Goal: Check status: Check status

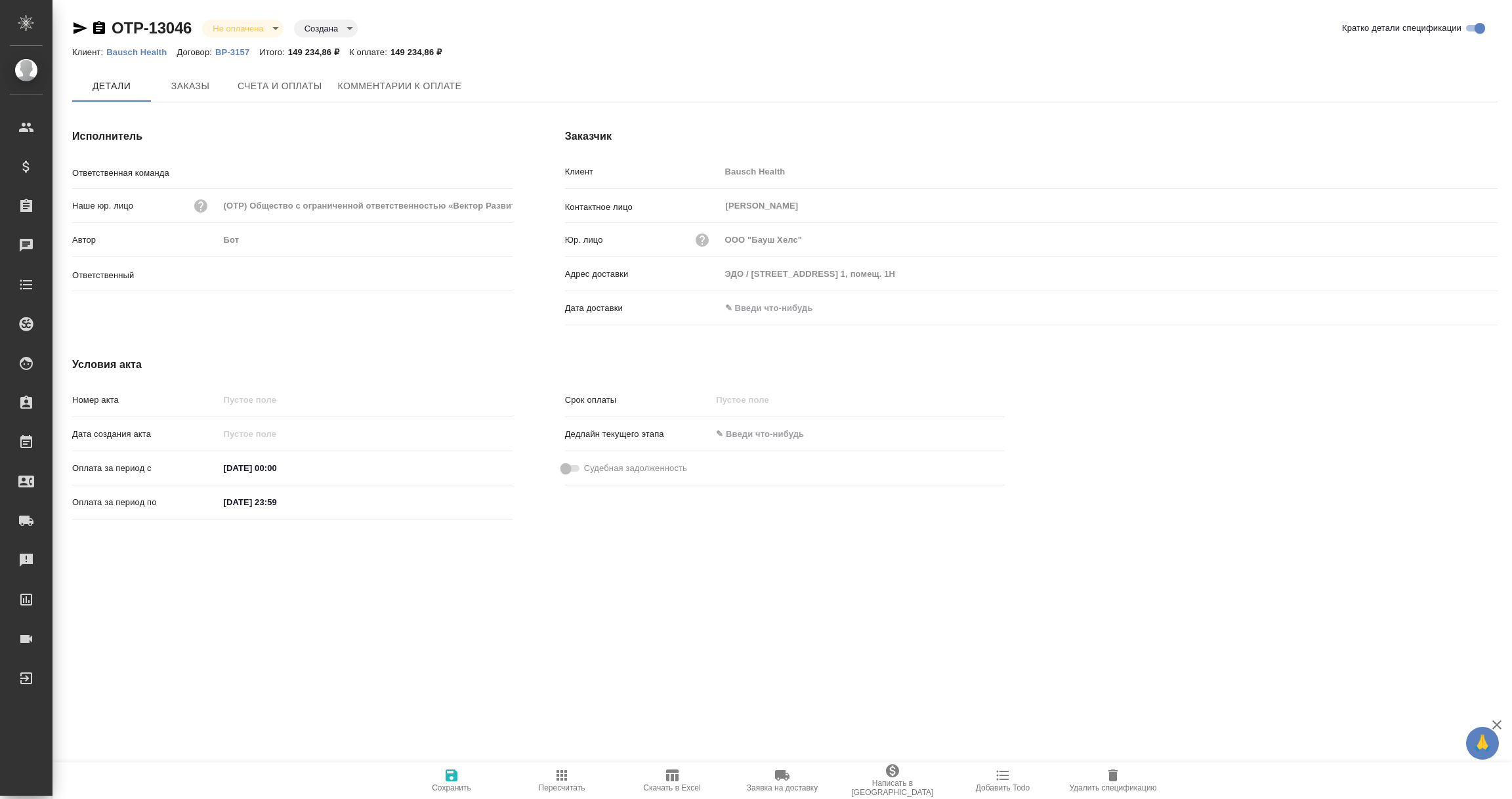
type input "Технический"
type input "[PERSON_NAME]"
click at [764, 308] on input "text" at bounding box center [779, 309] width 115 height 19
click at [1458, 305] on icon "button" at bounding box center [1460, 308] width 15 height 15
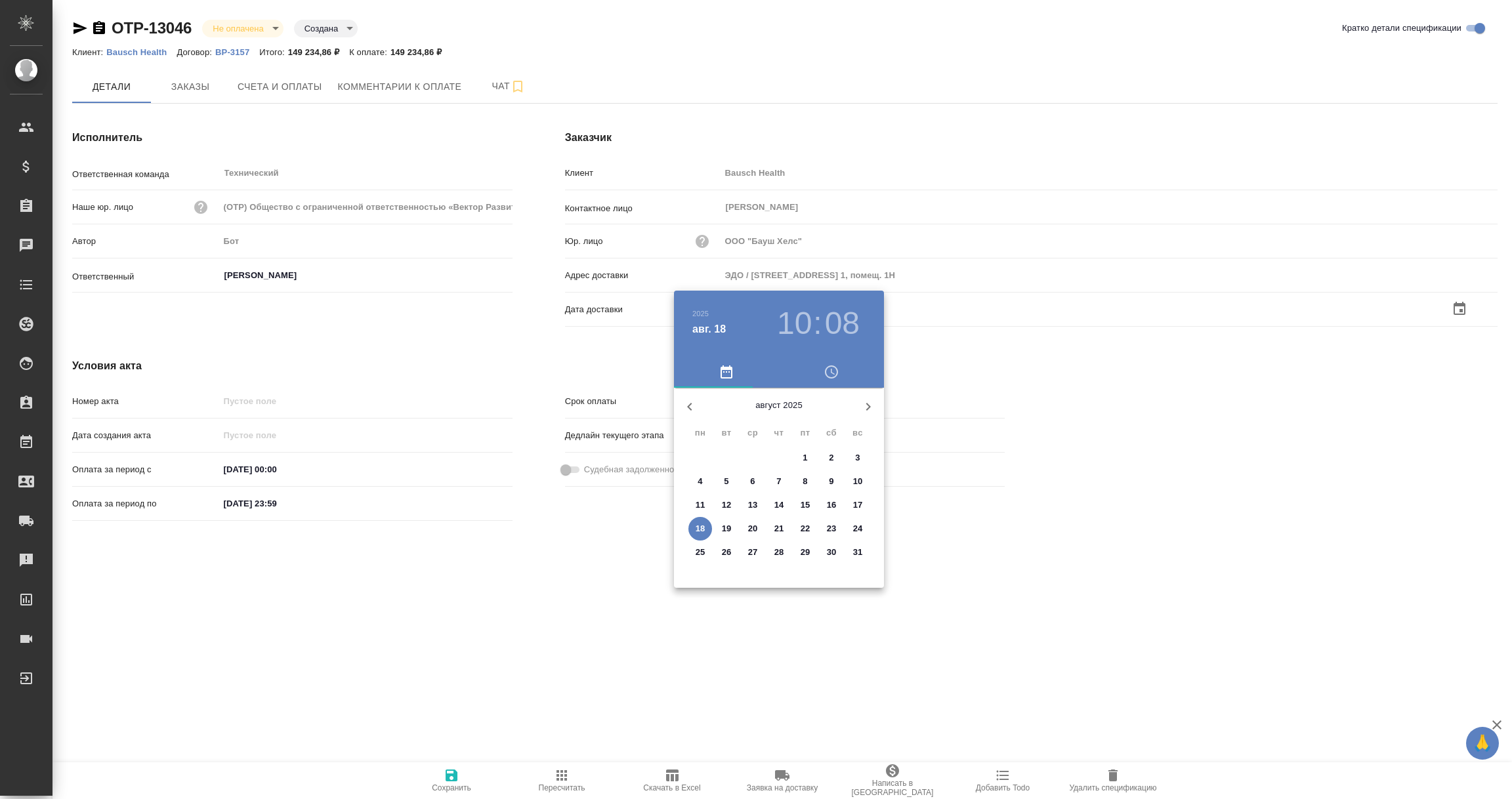
click at [699, 529] on p "18" at bounding box center [700, 529] width 10 height 13
type input "18.08.2025 10:08"
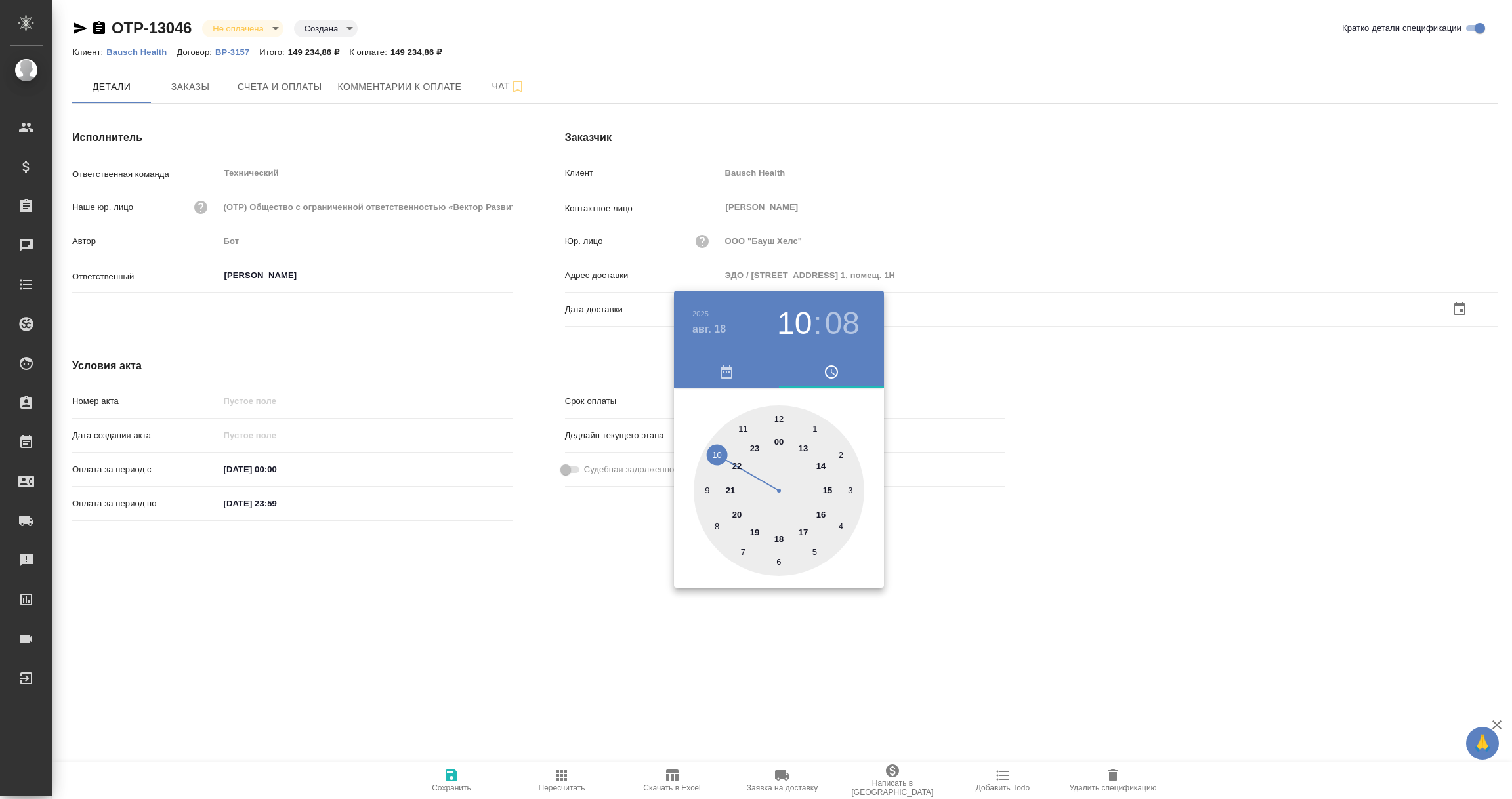
click at [538, 570] on div at bounding box center [756, 399] width 1512 height 799
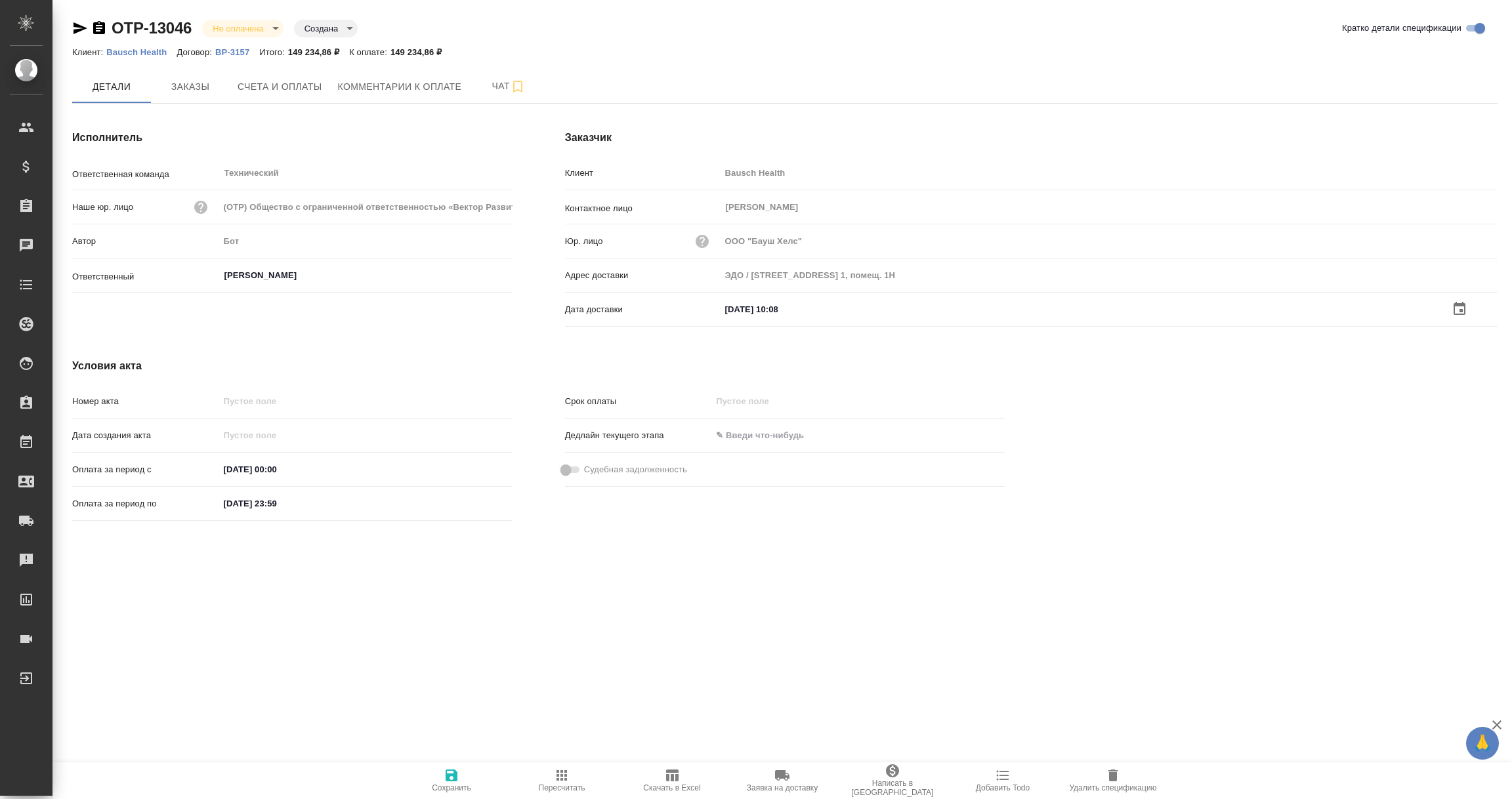
click at [455, 777] on icon "button" at bounding box center [452, 775] width 12 height 12
click at [777, 305] on input "text" at bounding box center [779, 309] width 115 height 19
click at [1457, 304] on icon "button" at bounding box center [1460, 308] width 12 height 13
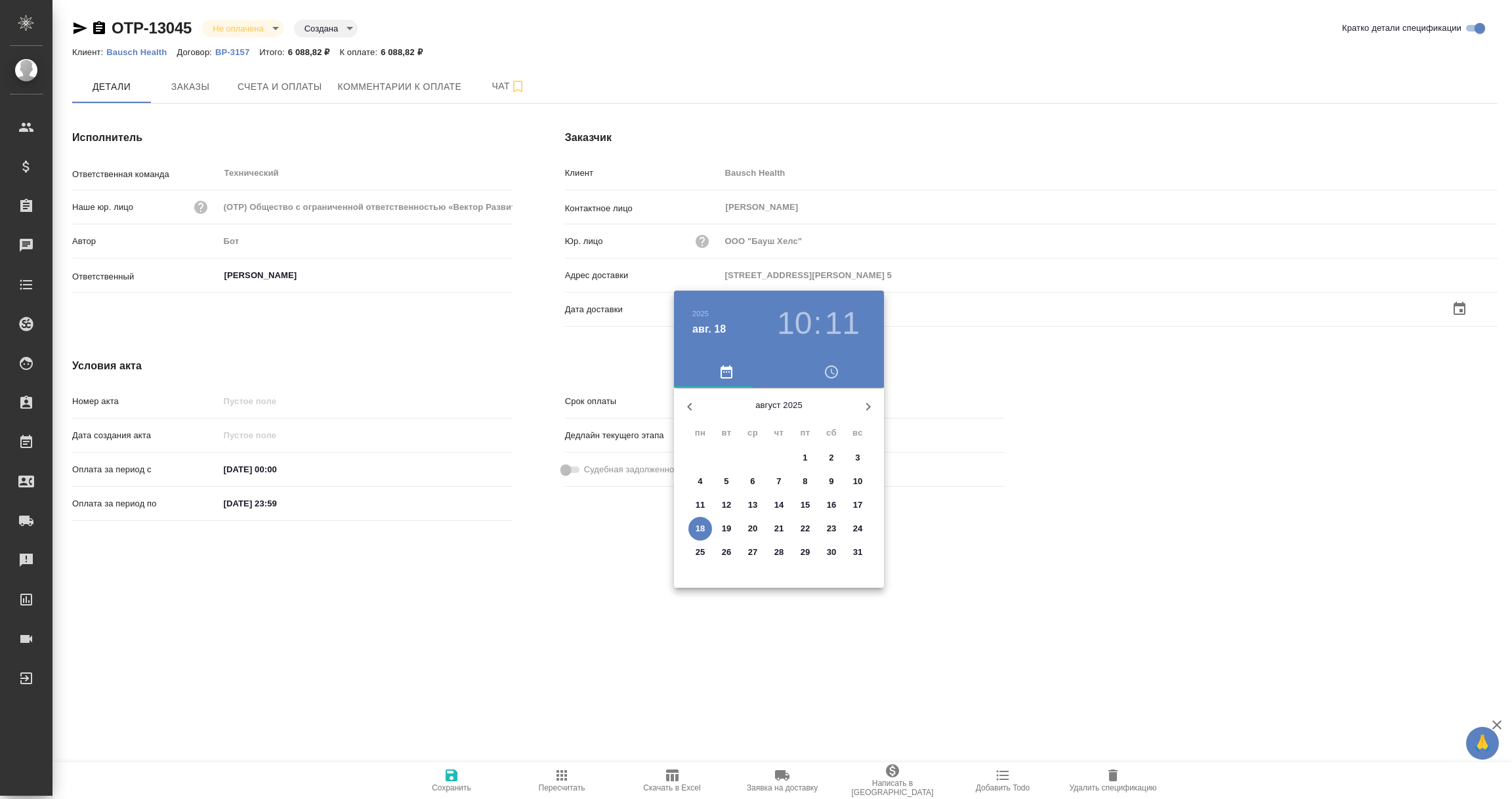
click at [698, 525] on p "18" at bounding box center [700, 529] width 10 height 13
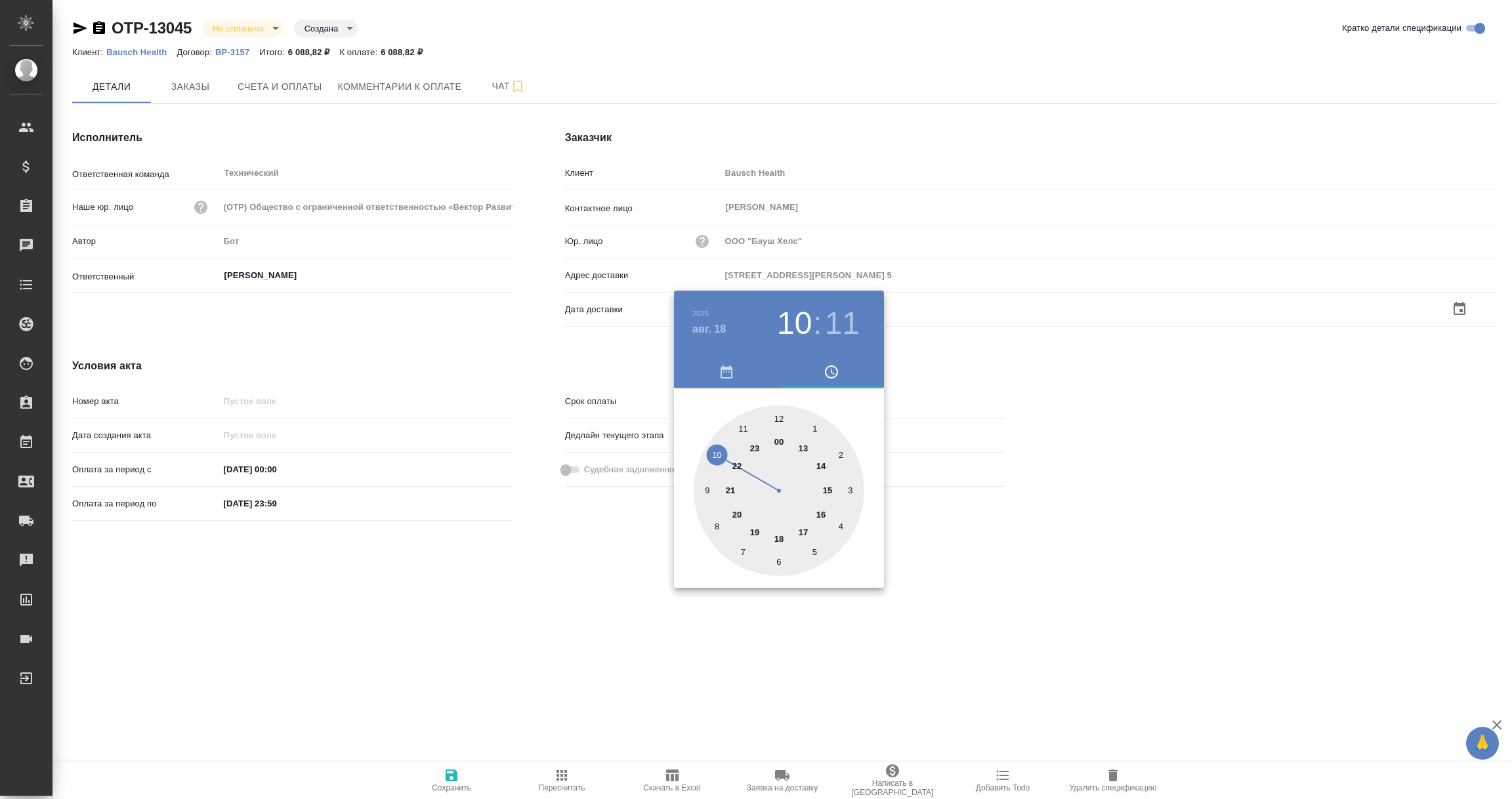
type input "[DATE] 10:11"
click at [619, 590] on div at bounding box center [756, 399] width 1512 height 799
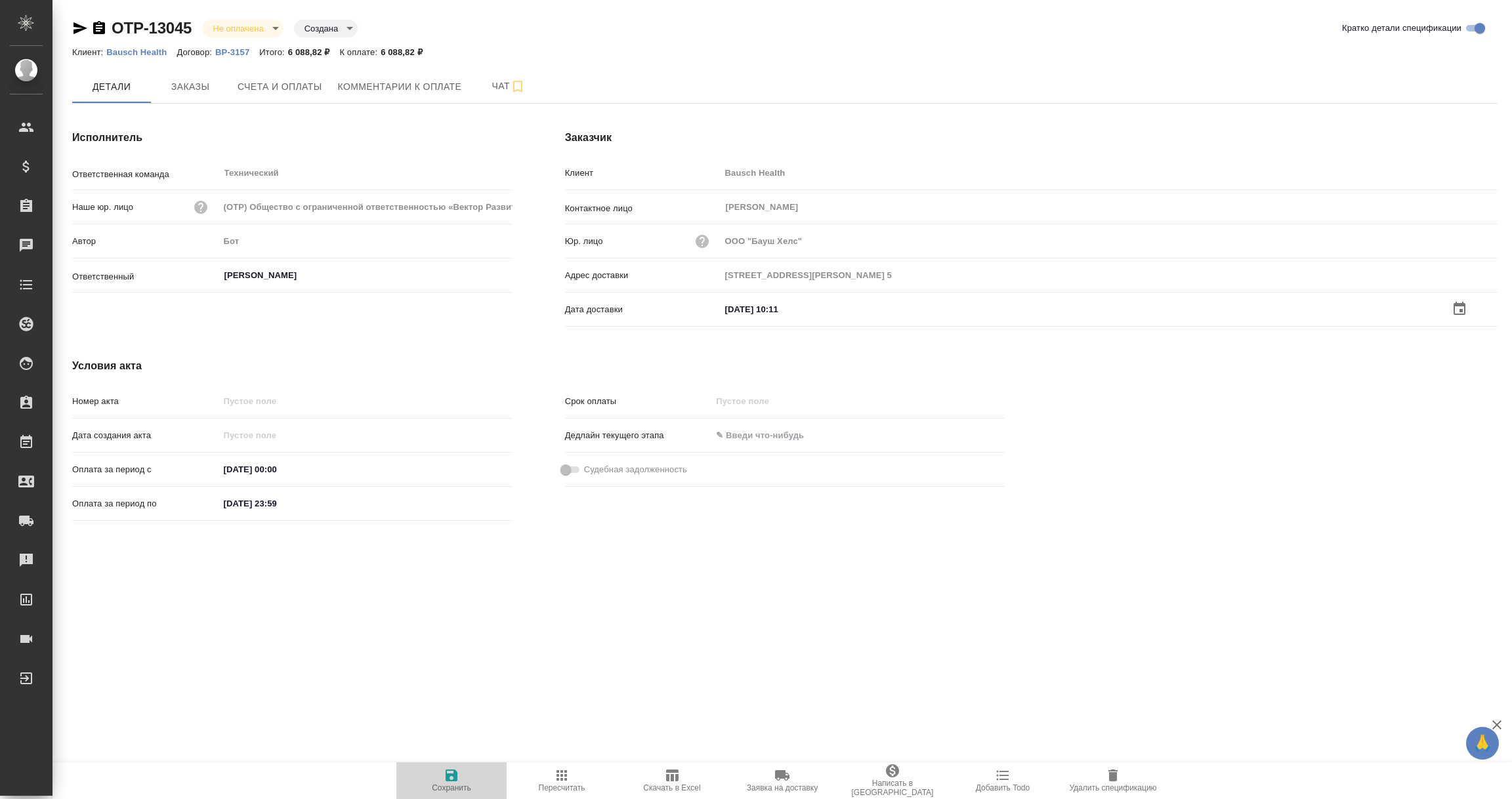
click at [450, 774] on icon "button" at bounding box center [452, 775] width 12 height 12
